Goal: Use online tool/utility: Utilize a website feature to perform a specific function

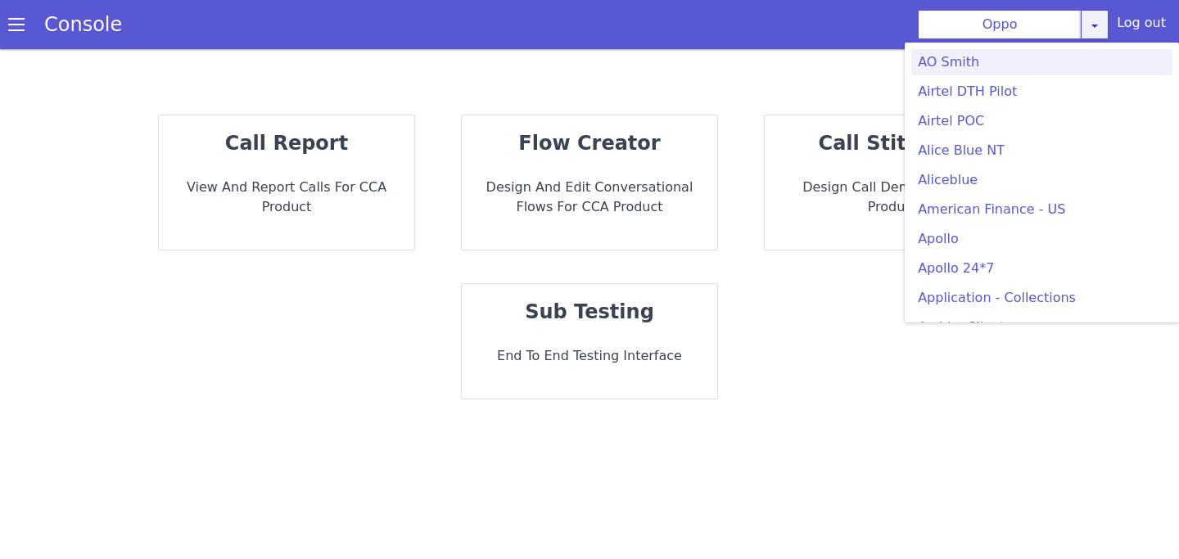
click at [1087, 32] on link at bounding box center [1095, 24] width 28 height 29
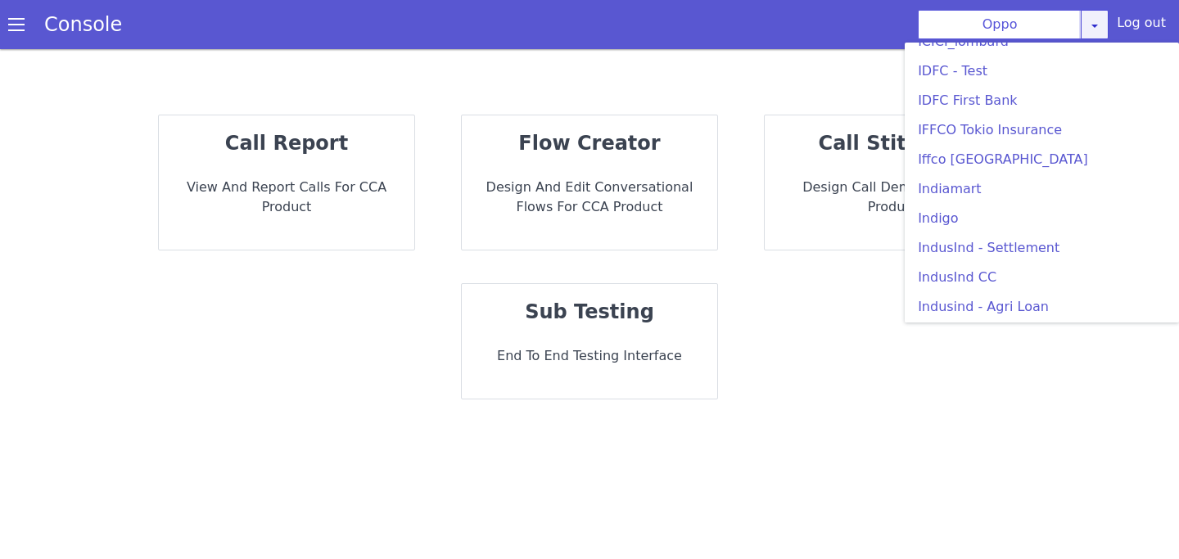
scroll to position [1958, 0]
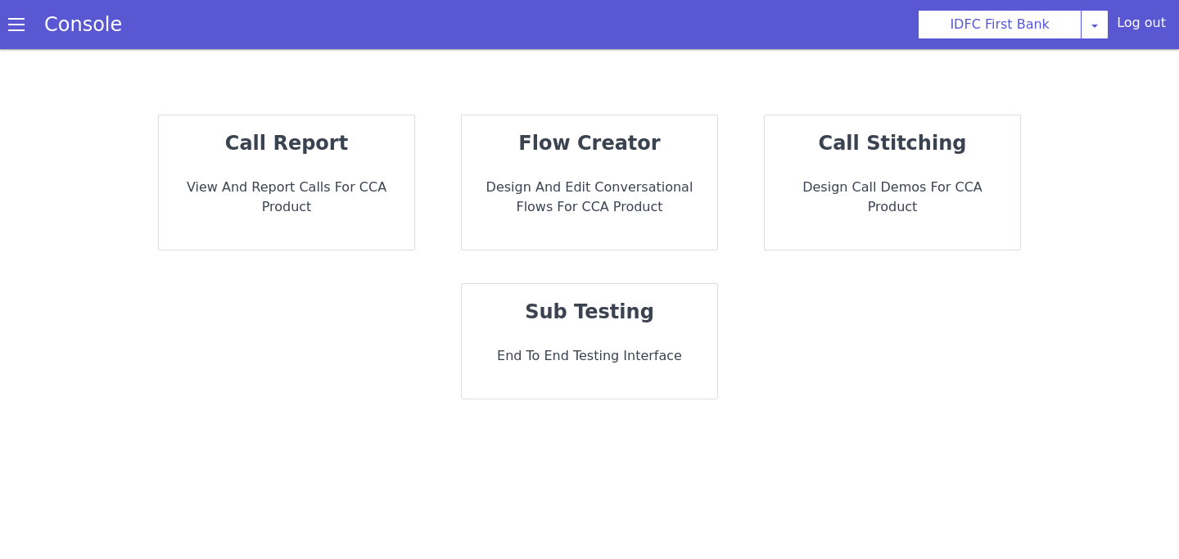
click at [293, 150] on strong "call report" at bounding box center [286, 143] width 123 height 23
click at [621, 198] on p "Design and Edit Conversational flows for CCA Product" at bounding box center [589, 197] width 229 height 39
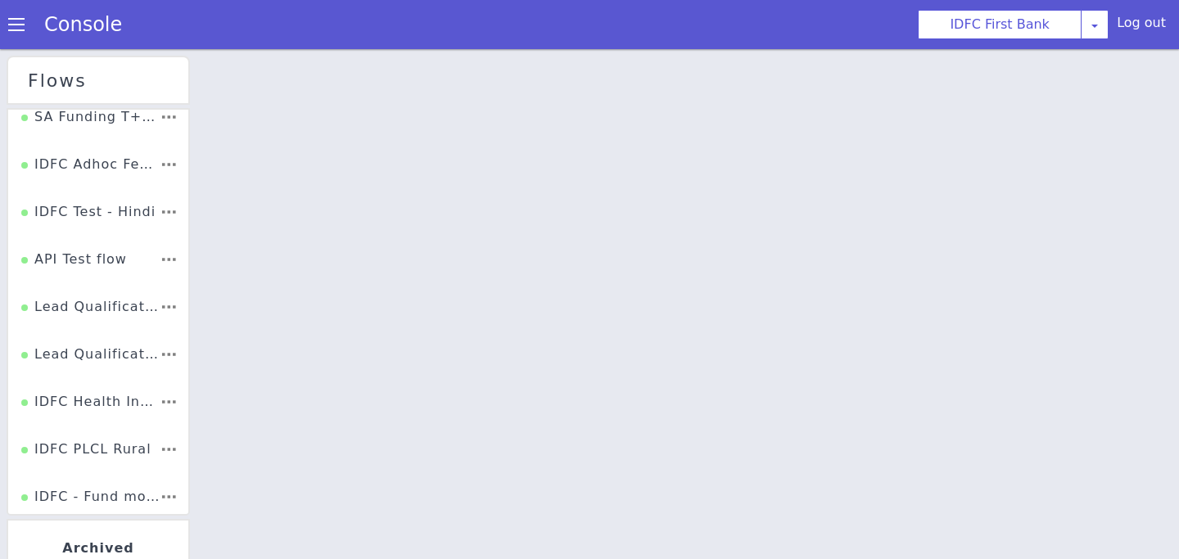
scroll to position [165, 0]
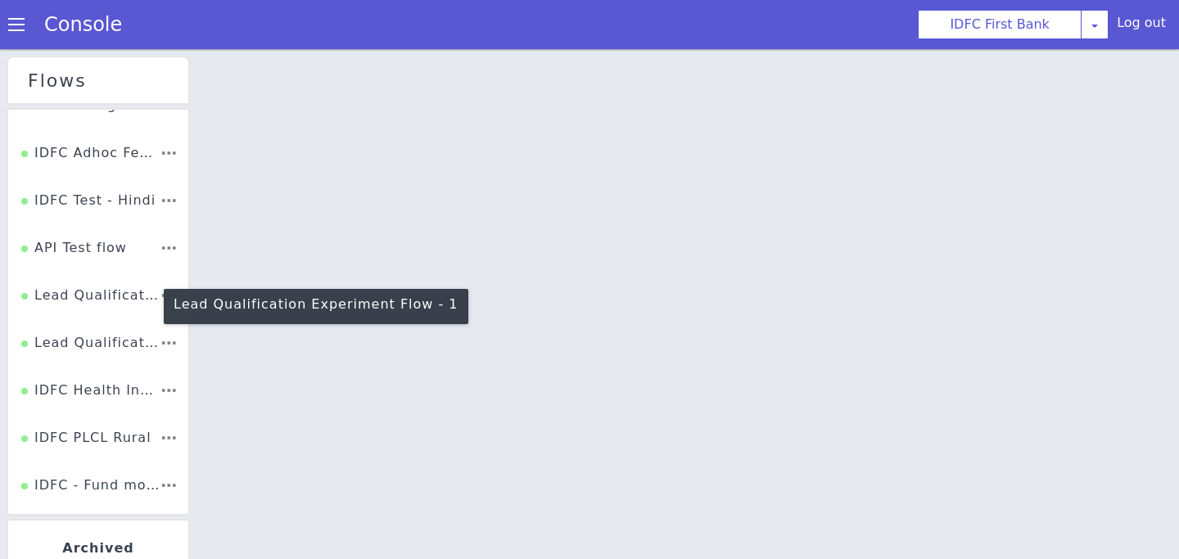
click at [111, 295] on div "Lead Qualification Experiment Flow - 1" at bounding box center [90, 301] width 138 height 31
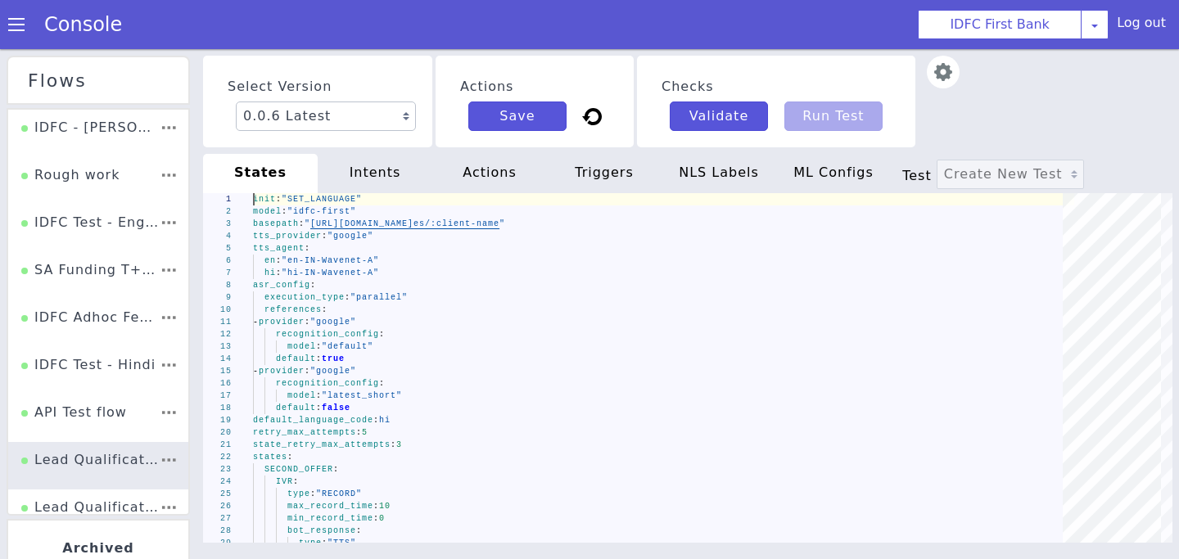
click at [16, 31] on span at bounding box center [16, 24] width 16 height 16
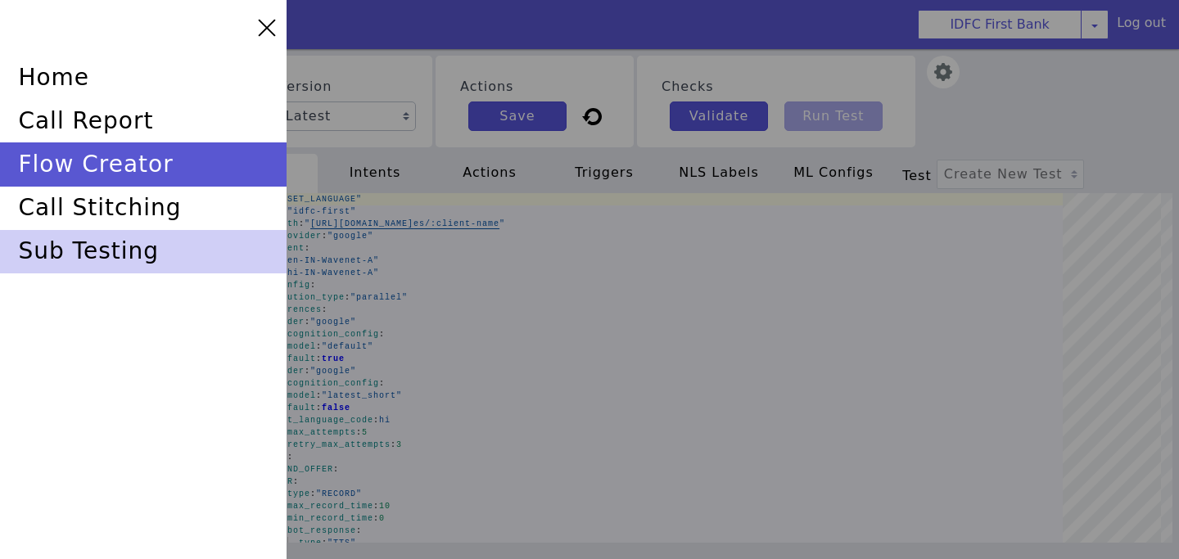
click at [135, 259] on div "sub testing" at bounding box center [143, 251] width 287 height 43
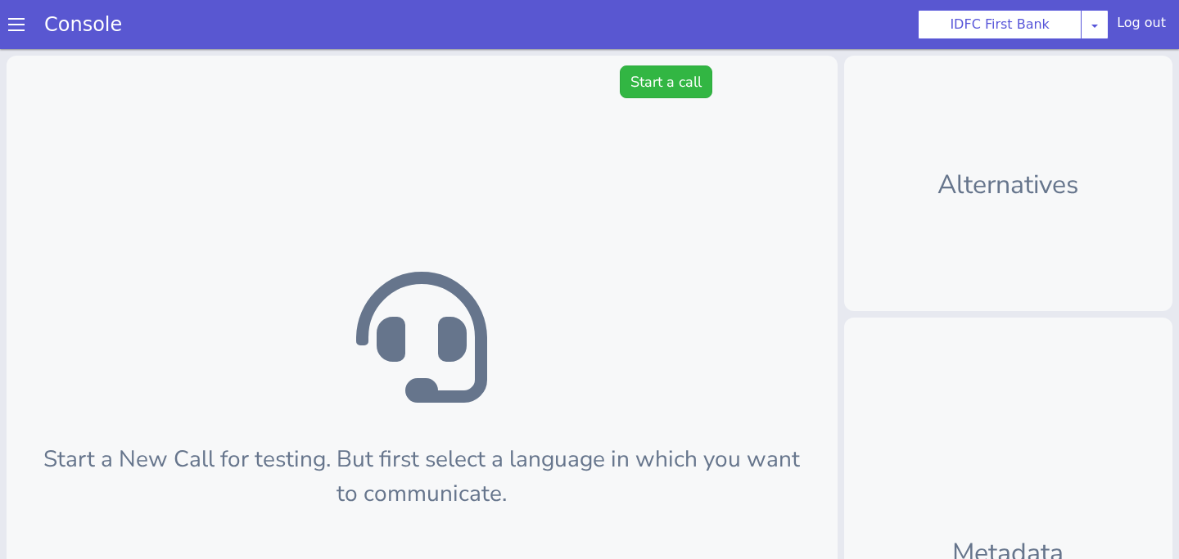
scroll to position [5, 0]
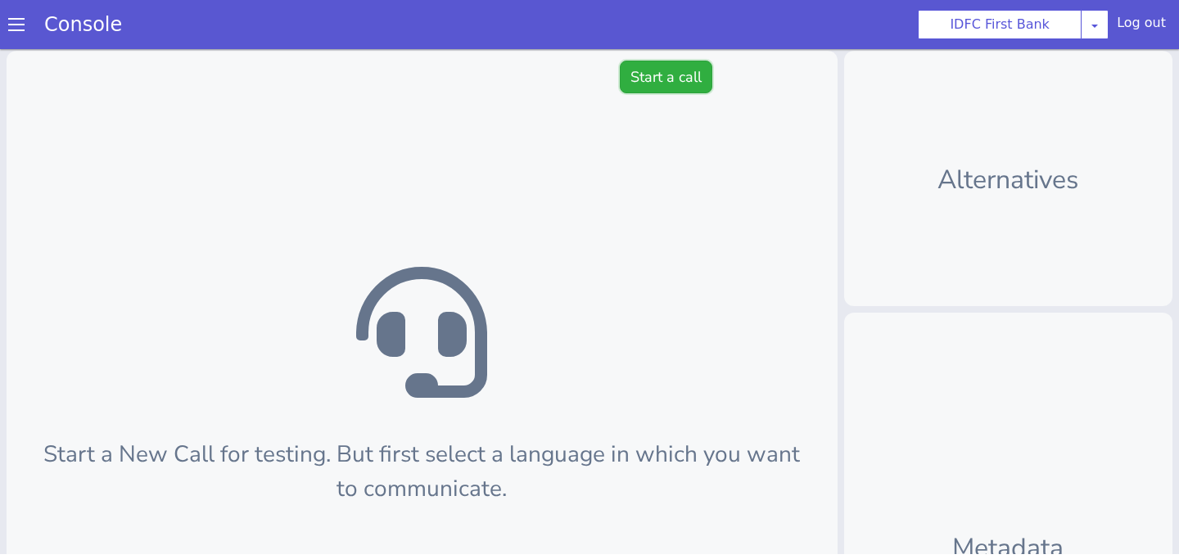
click at [661, 85] on button "Start a call" at bounding box center [666, 77] width 93 height 33
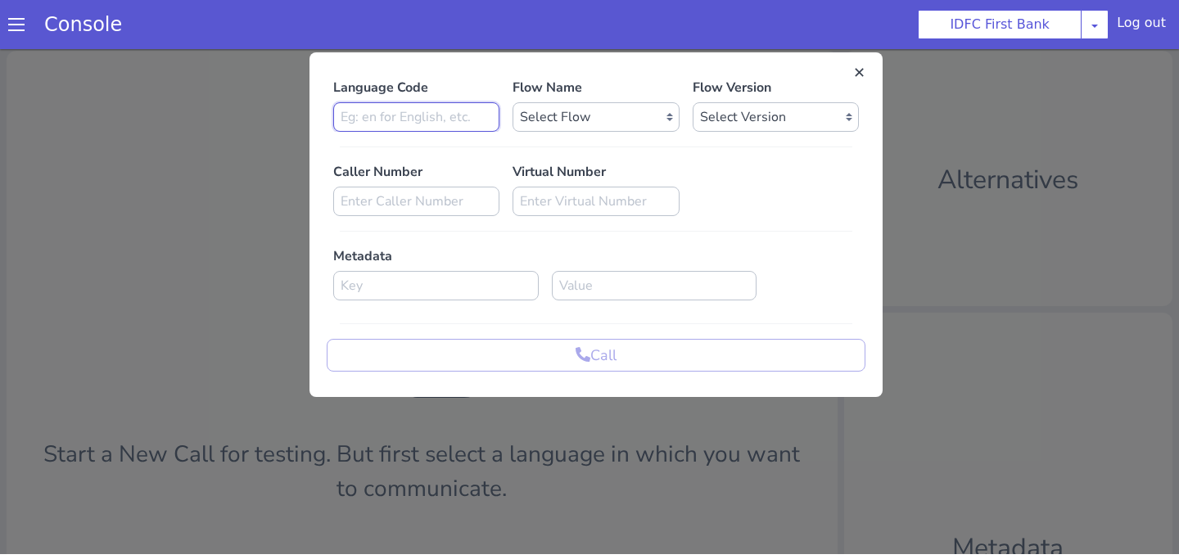
click at [463, 117] on input at bounding box center [416, 116] width 166 height 29
type input "en"
click at [562, 116] on select "Select Flow IDFC - [PERSON_NAME] Flexi Rough work IDFC Test - English SA Fundin…" at bounding box center [595, 116] width 166 height 29
select select "39c88dff-f328-4eeb-b2e4-464222e97be7"
click at [512, 102] on select "Select Flow IDFC - [PERSON_NAME] Flexi Rough work IDFC Test - English SA Fundin…" at bounding box center [595, 116] width 166 height 29
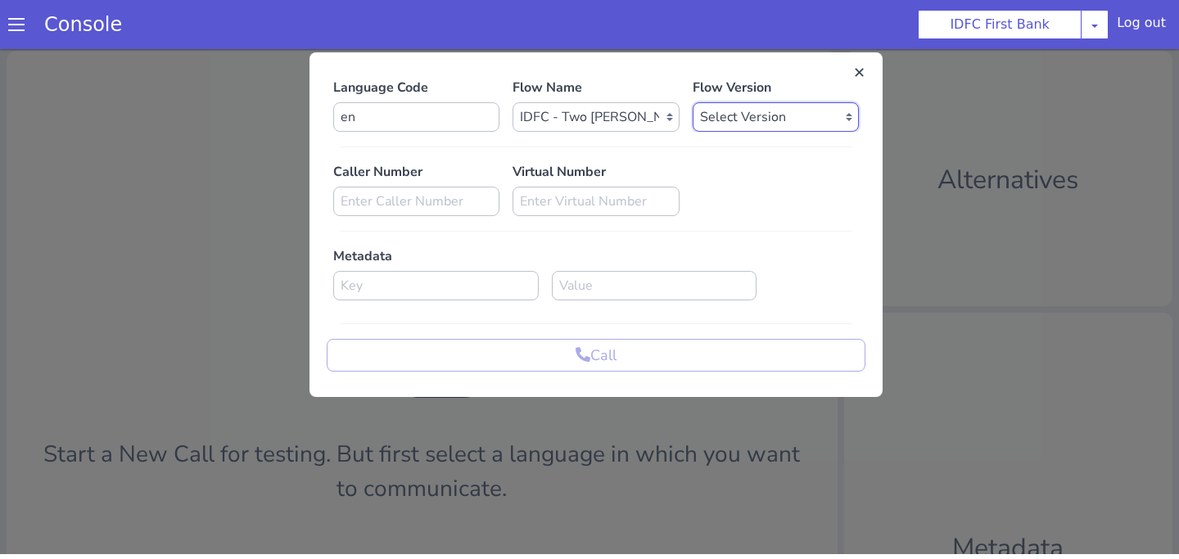
click at [738, 116] on select "Select Version 0.0.9 0.0.8 0.0.7 0.0.6 0.0.5 0.0.4 0.0.3 0.0.2 0.0.1" at bounding box center [776, 116] width 166 height 29
select select "0.0.9"
click at [693, 102] on select "Select Version 0.0.9 0.0.8 0.0.7 0.0.6 0.0.5 0.0.4 0.0.3 0.0.2 0.0.1" at bounding box center [776, 116] width 166 height 29
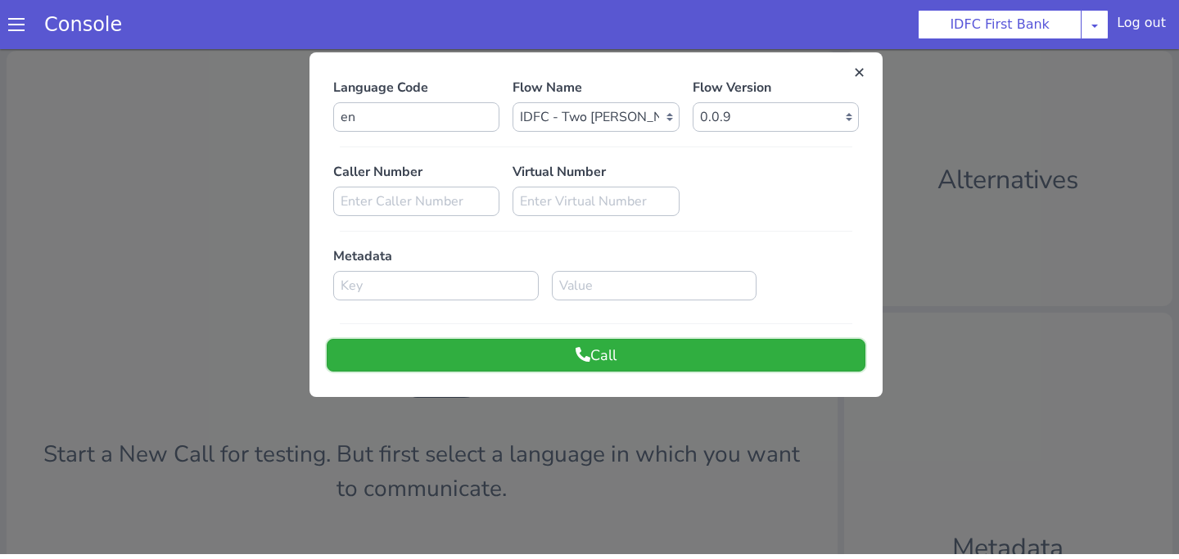
click at [679, 359] on button "Call" at bounding box center [596, 355] width 539 height 33
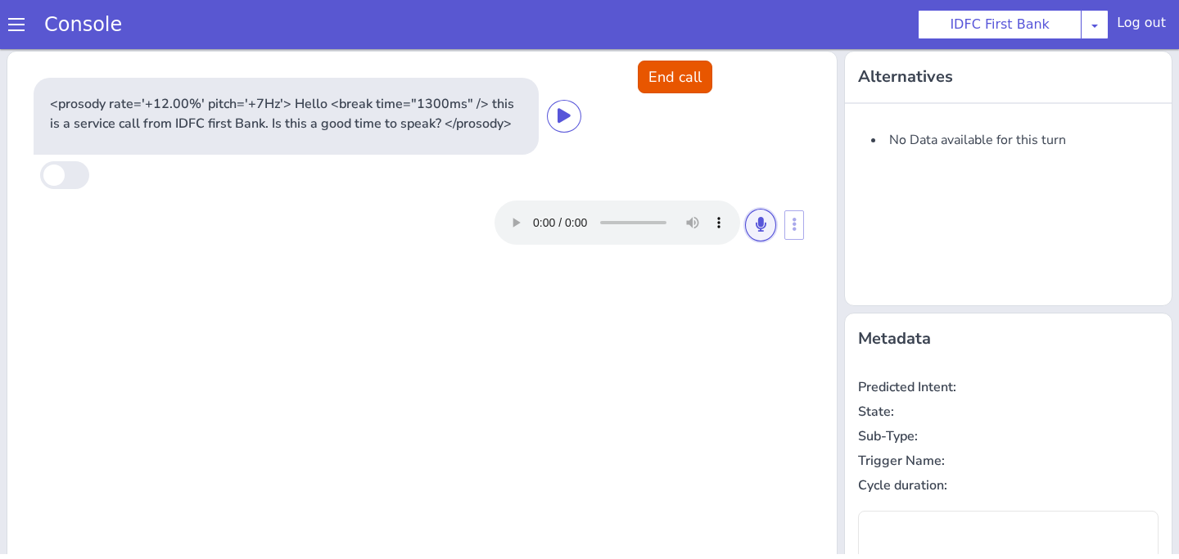
click at [759, 231] on button at bounding box center [760, 225] width 31 height 33
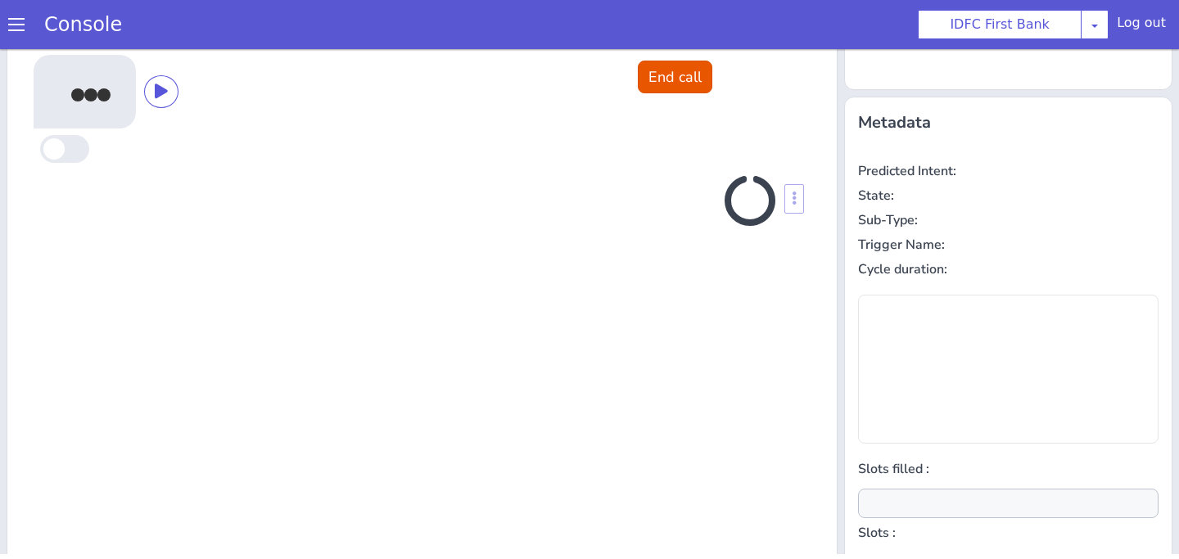
scroll to position [220, 0]
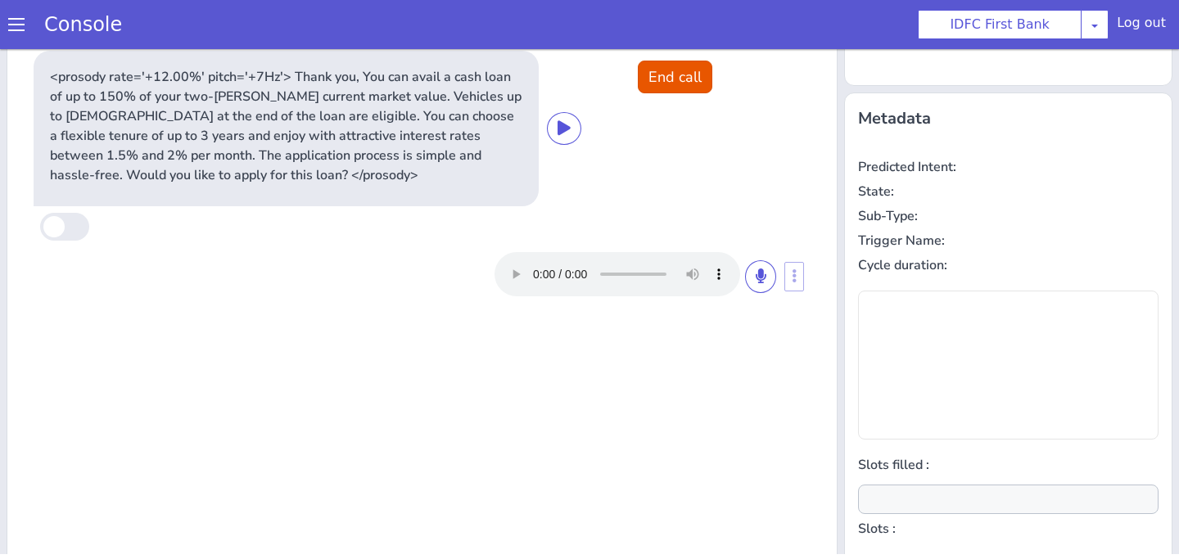
type input "null"
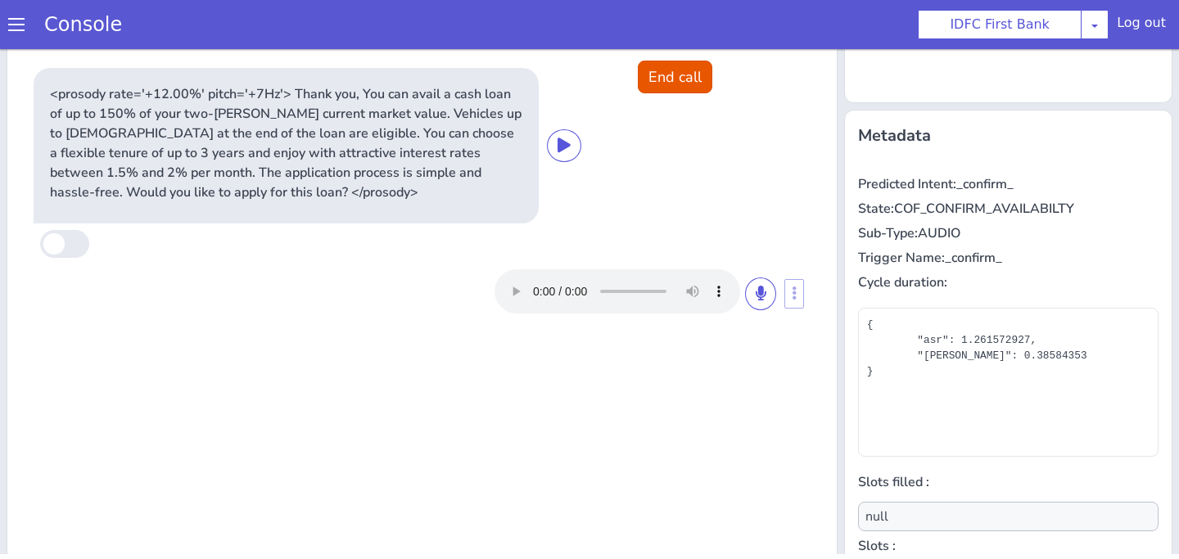
scroll to position [214, 0]
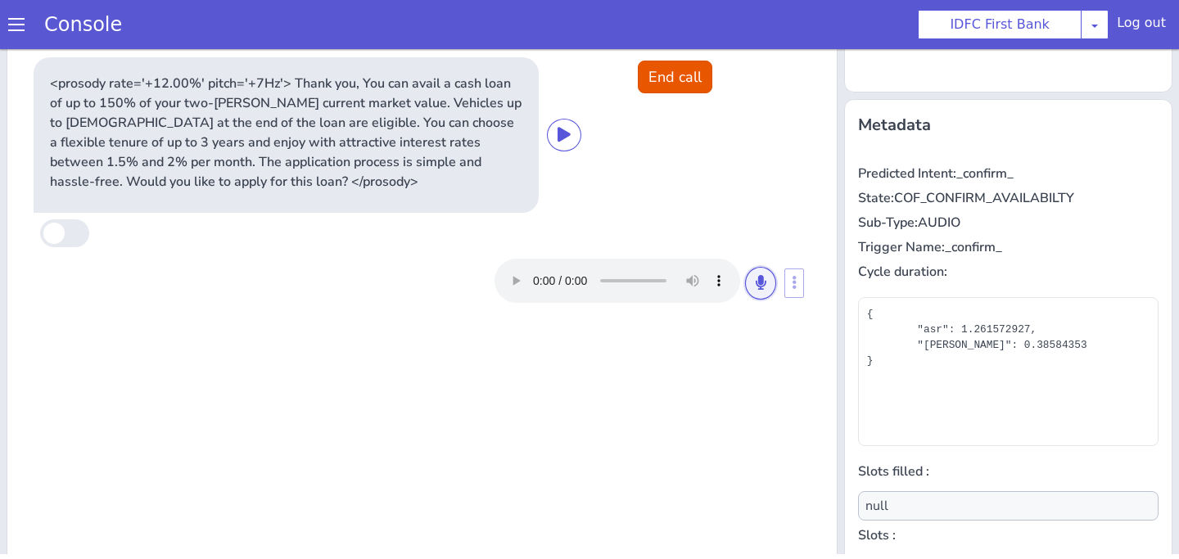
click at [769, 285] on button at bounding box center [760, 283] width 31 height 33
click at [761, 281] on icon at bounding box center [761, 282] width 10 height 15
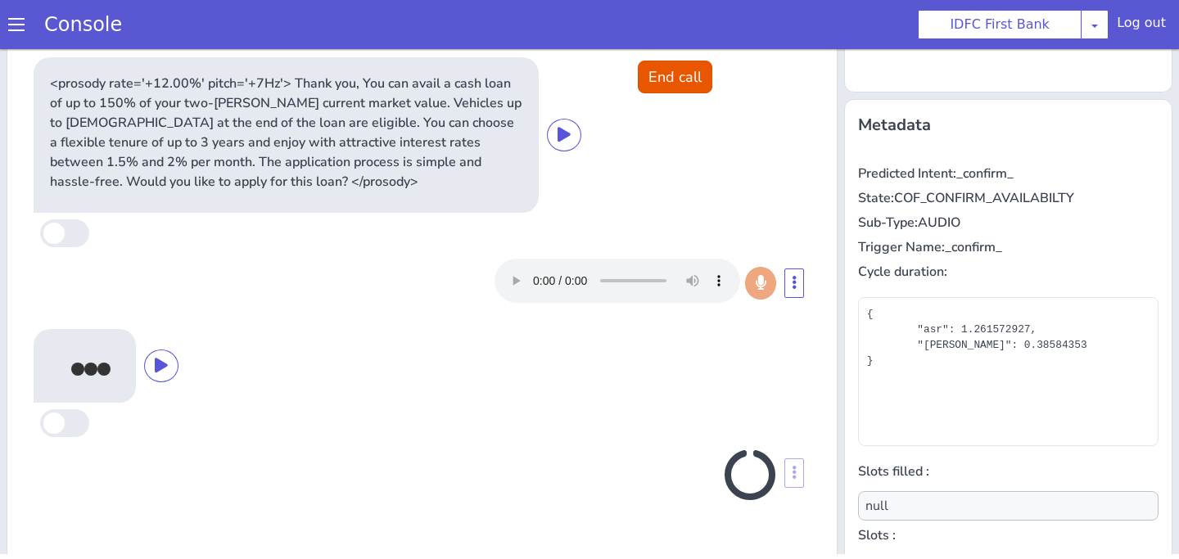
scroll to position [276, 0]
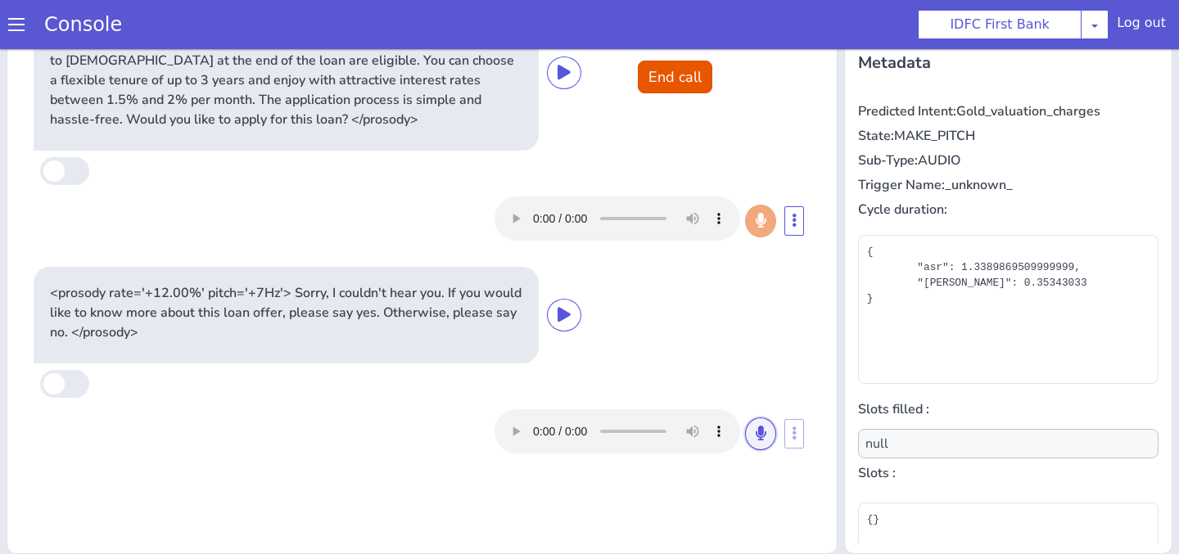
click at [767, 437] on button at bounding box center [760, 434] width 31 height 33
click at [761, 440] on icon at bounding box center [761, 433] width 10 height 15
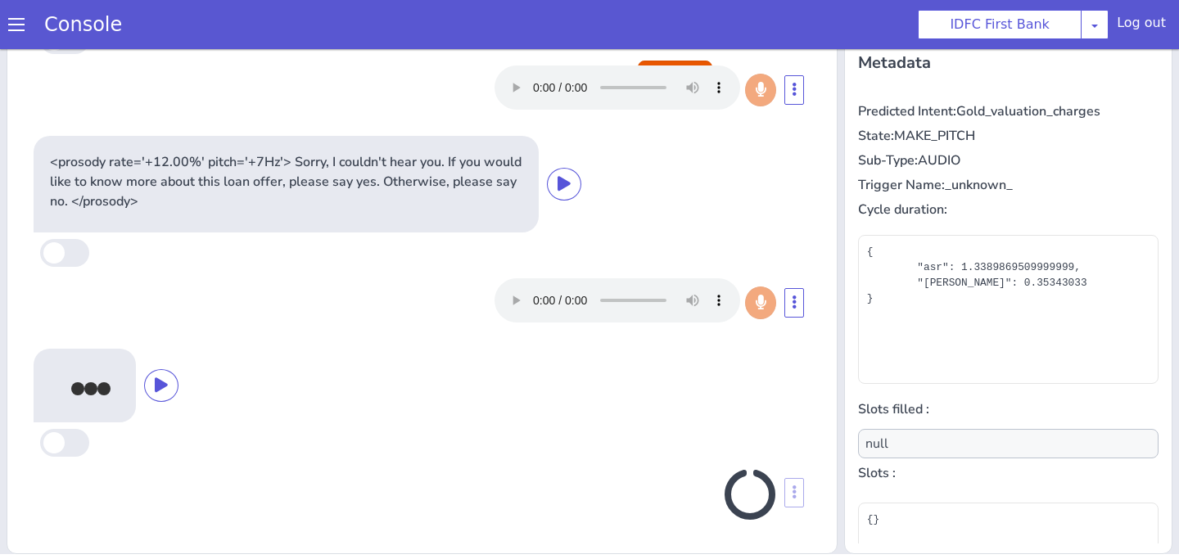
scroll to position [126, 0]
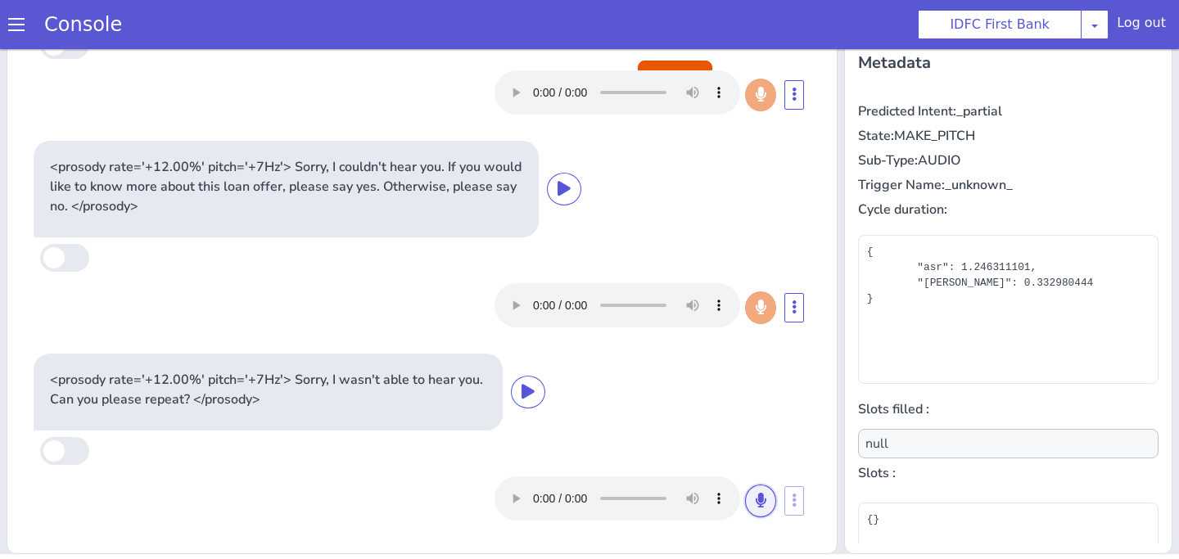
click at [758, 494] on icon at bounding box center [761, 500] width 10 height 15
click at [759, 503] on icon at bounding box center [761, 500] width 10 height 15
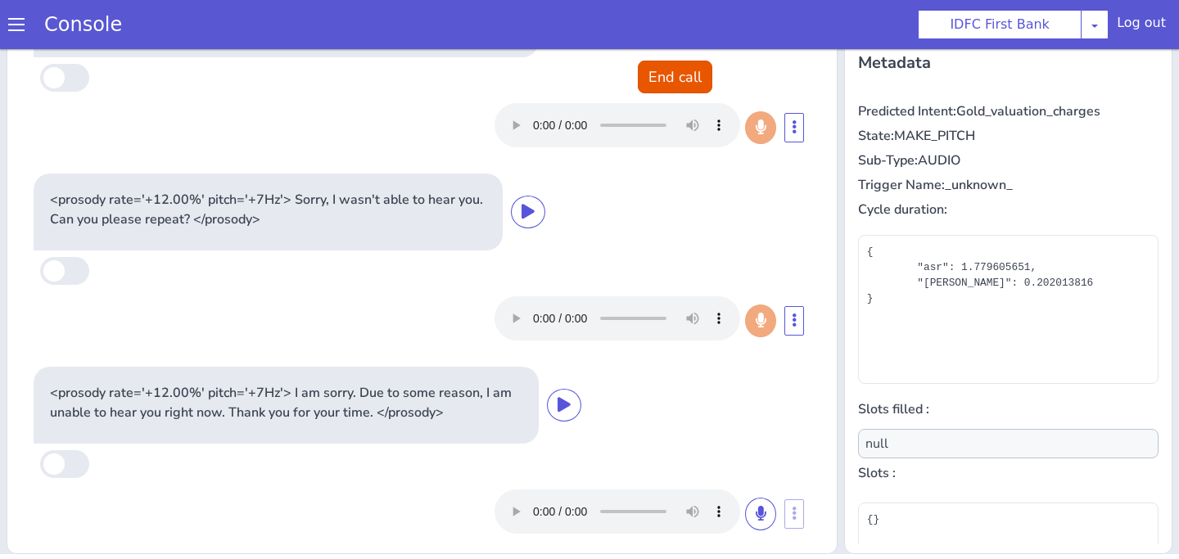
scroll to position [231, 0]
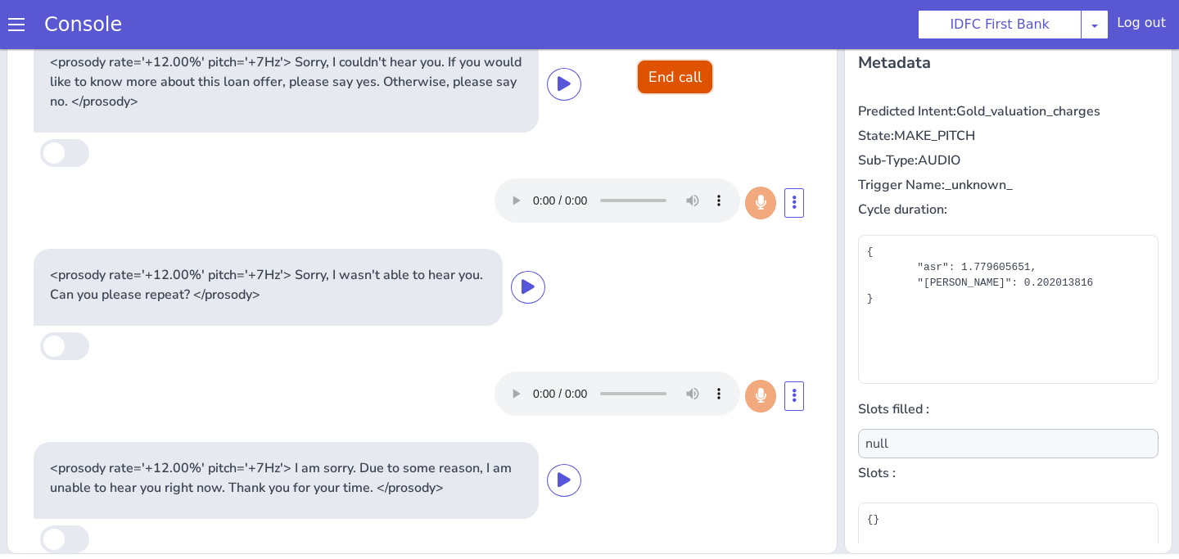
click at [682, 64] on button "End call" at bounding box center [675, 77] width 74 height 33
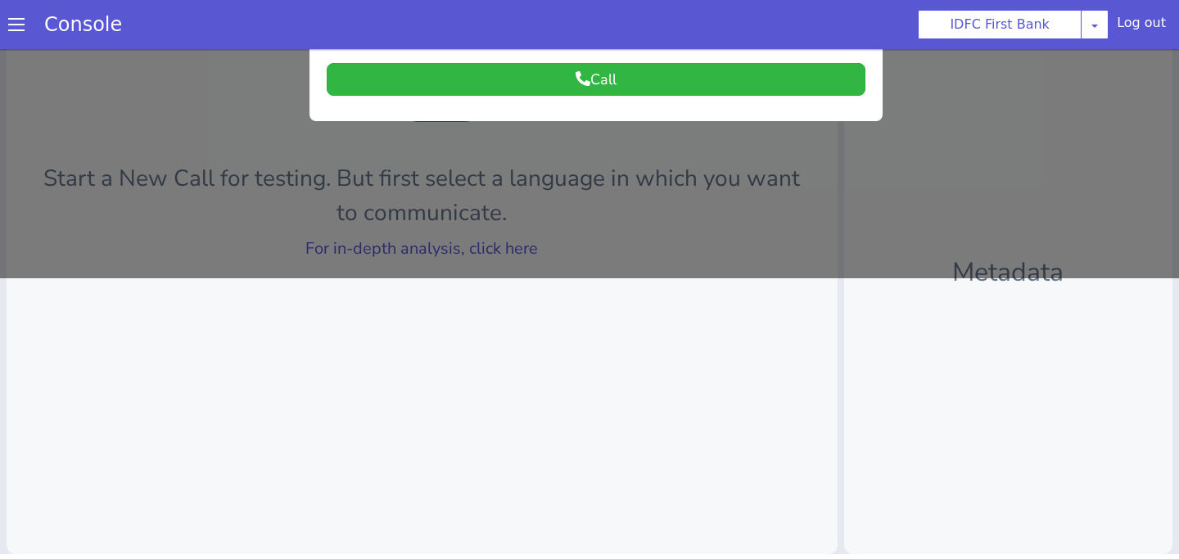
click at [540, 244] on div at bounding box center [589, 23] width 1179 height 510
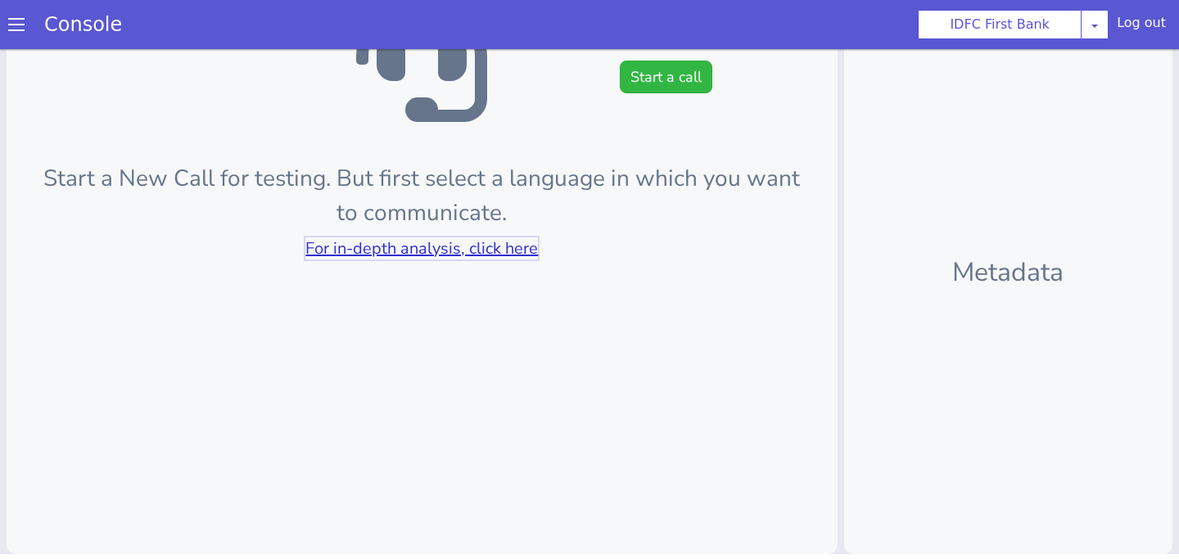
click at [498, 250] on link "For in-depth analysis, click here" at bounding box center [421, 248] width 232 height 22
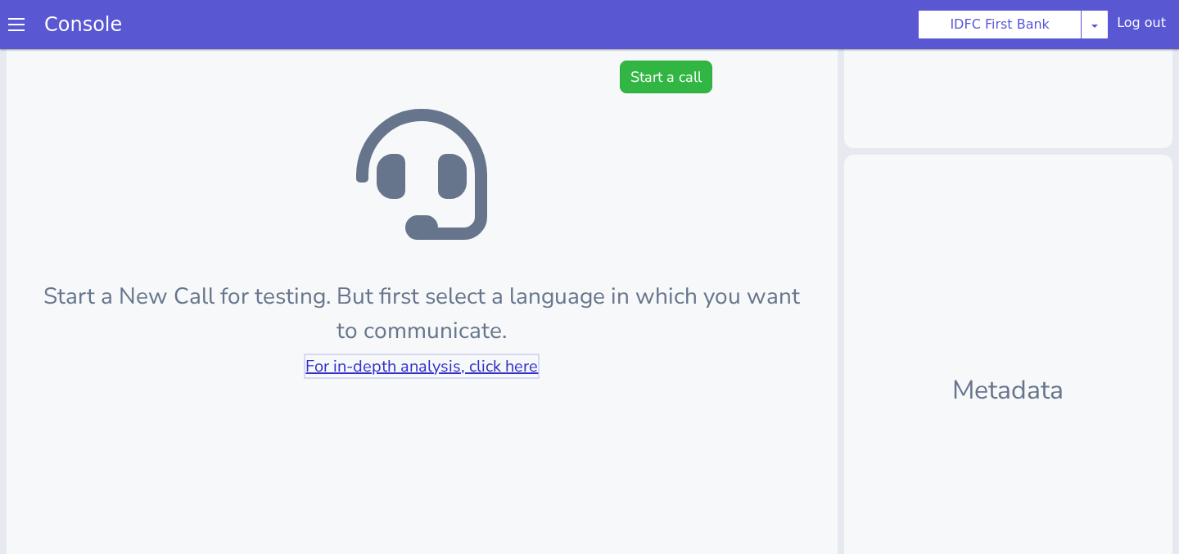
click at [458, 363] on link "For in-depth analysis, click here" at bounding box center [421, 366] width 232 height 22
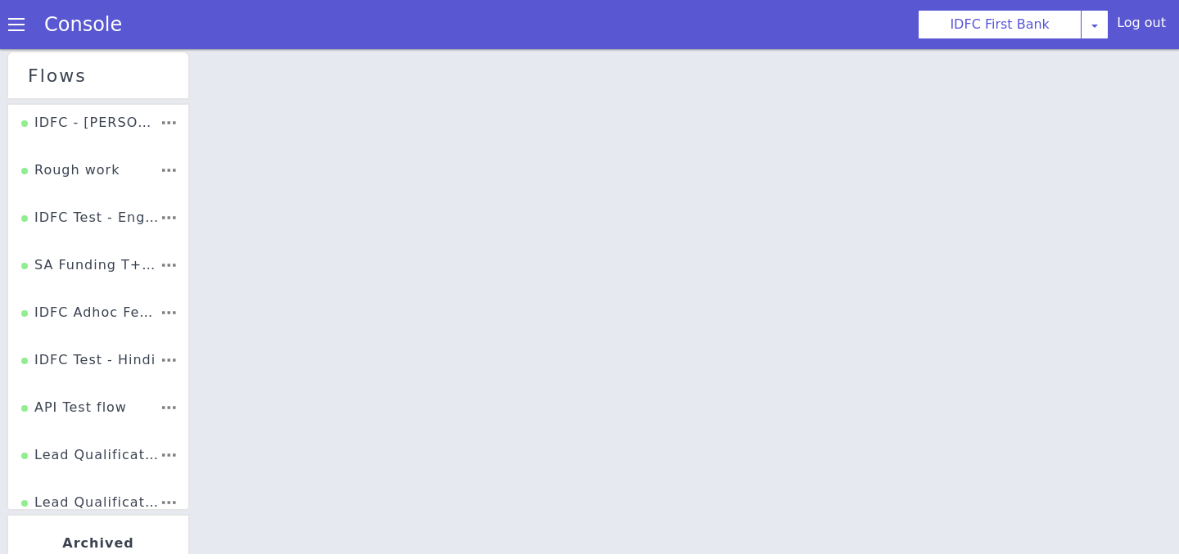
scroll to position [2237, 0]
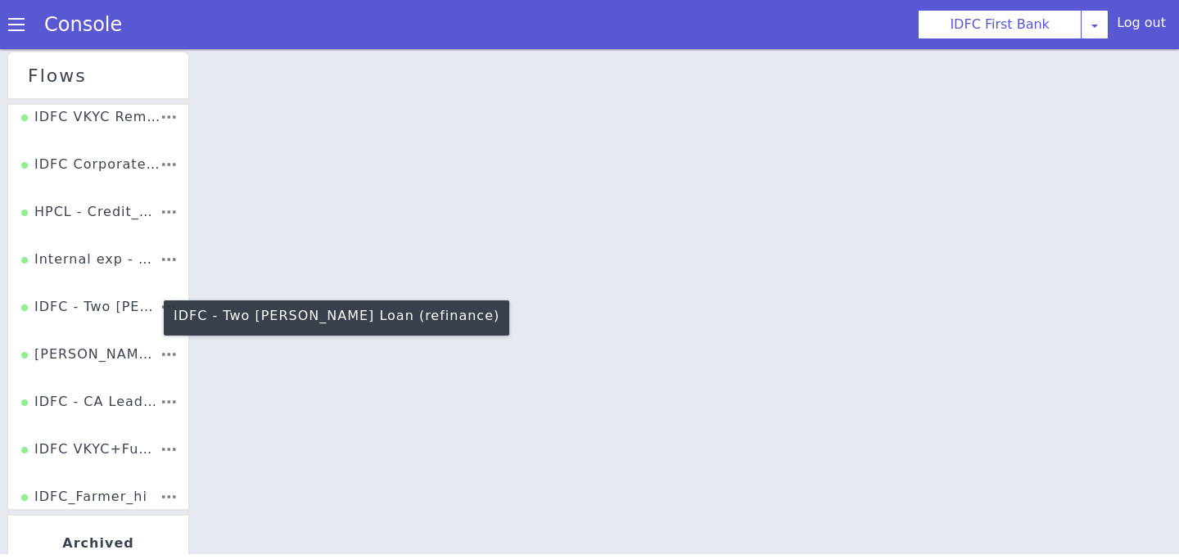
click at [205, 128] on div "IDFC - Two [PERSON_NAME] Loan (refinance)" at bounding box center [195, 121] width 139 height 35
